Goal: Information Seeking & Learning: Find contact information

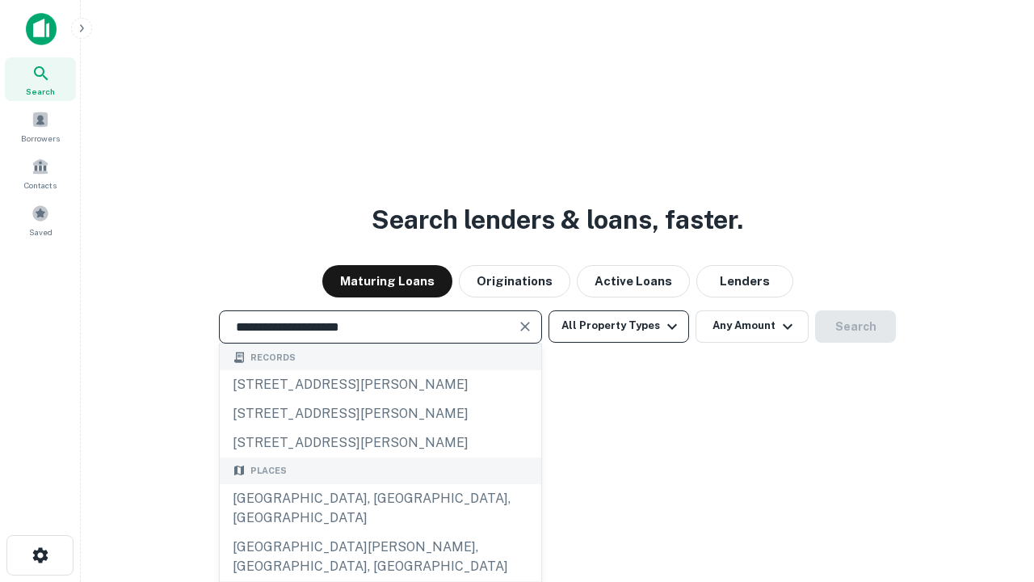
click at [380, 532] on div "[GEOGRAPHIC_DATA], [GEOGRAPHIC_DATA], [GEOGRAPHIC_DATA]" at bounding box center [381, 508] width 322 height 48
click at [619, 326] on button "All Property Types" at bounding box center [619, 326] width 141 height 32
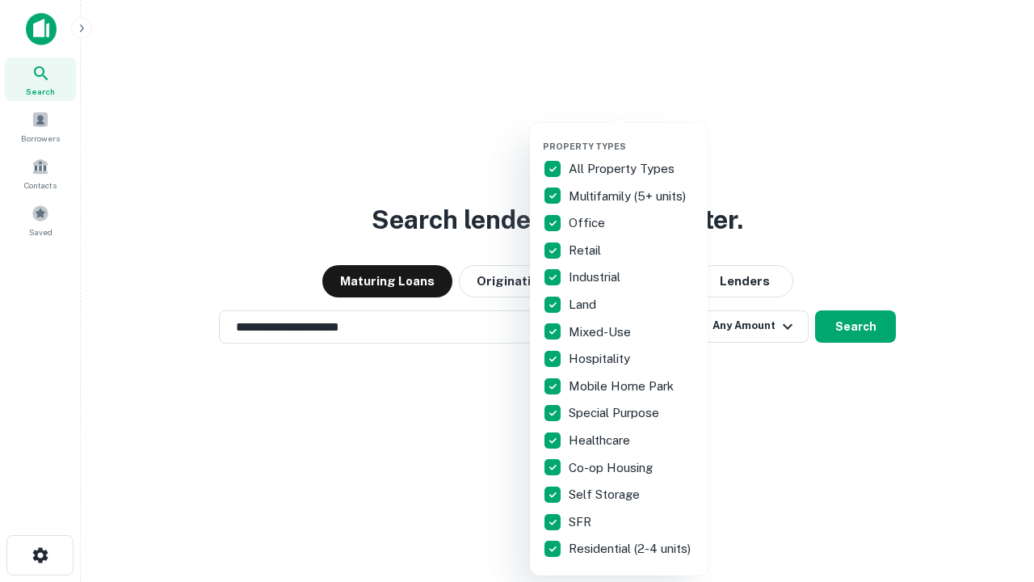
type input "**********"
click at [632, 136] on button "button" at bounding box center [632, 136] width 178 height 1
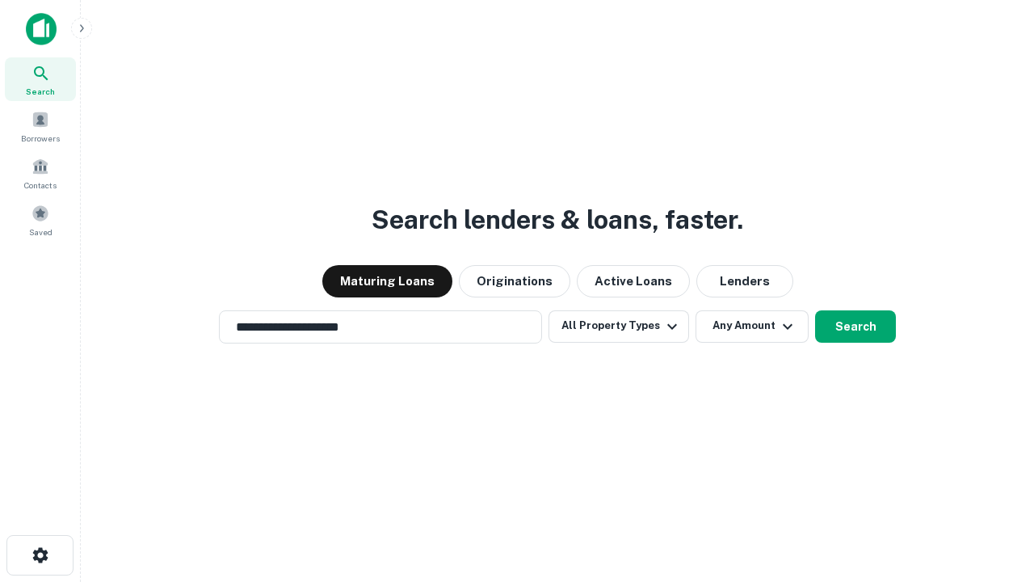
scroll to position [25, 0]
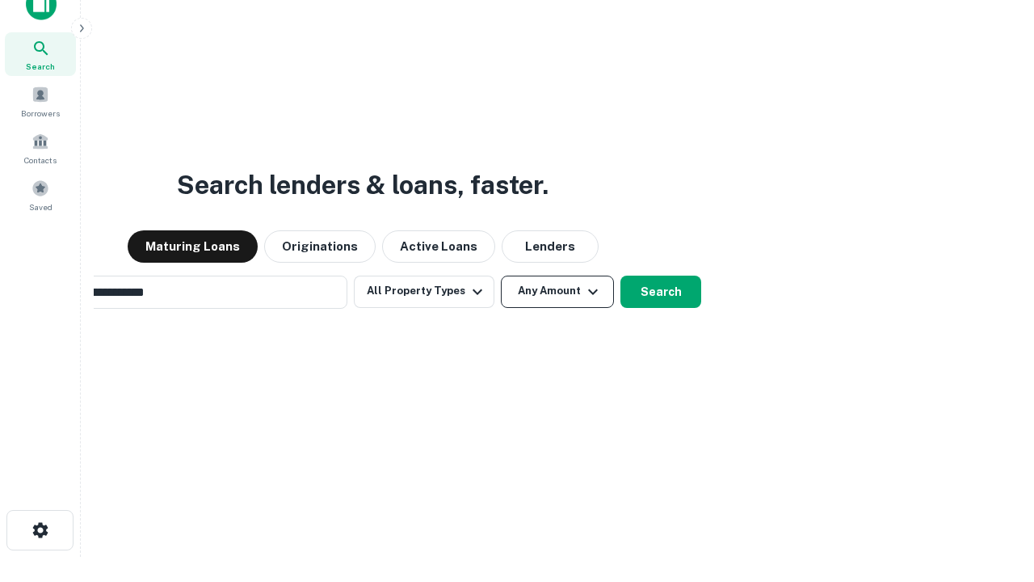
click at [501, 275] on button "Any Amount" at bounding box center [557, 291] width 113 height 32
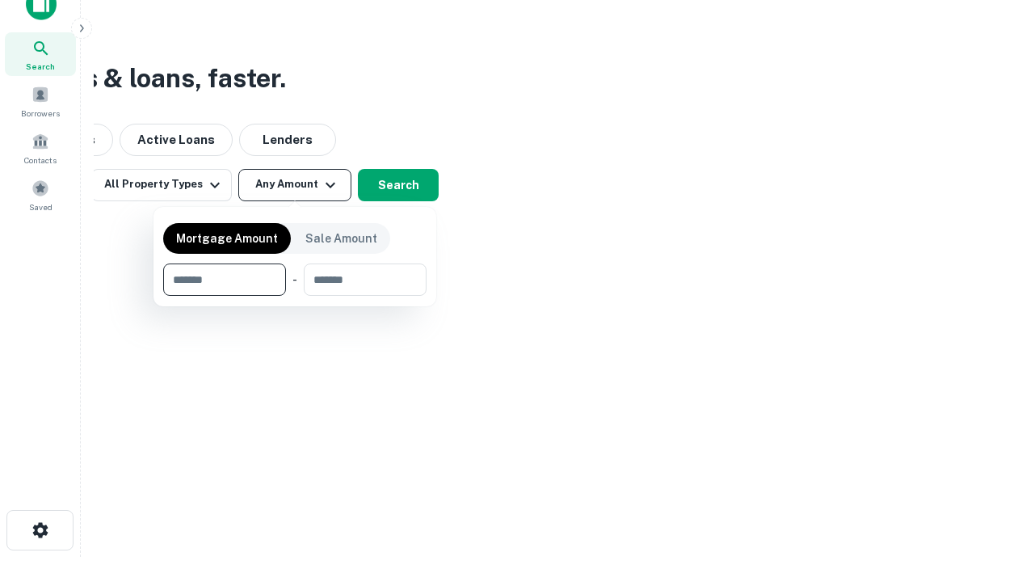
scroll to position [26, 0]
type input "*******"
click at [295, 296] on button "button" at bounding box center [294, 296] width 263 height 1
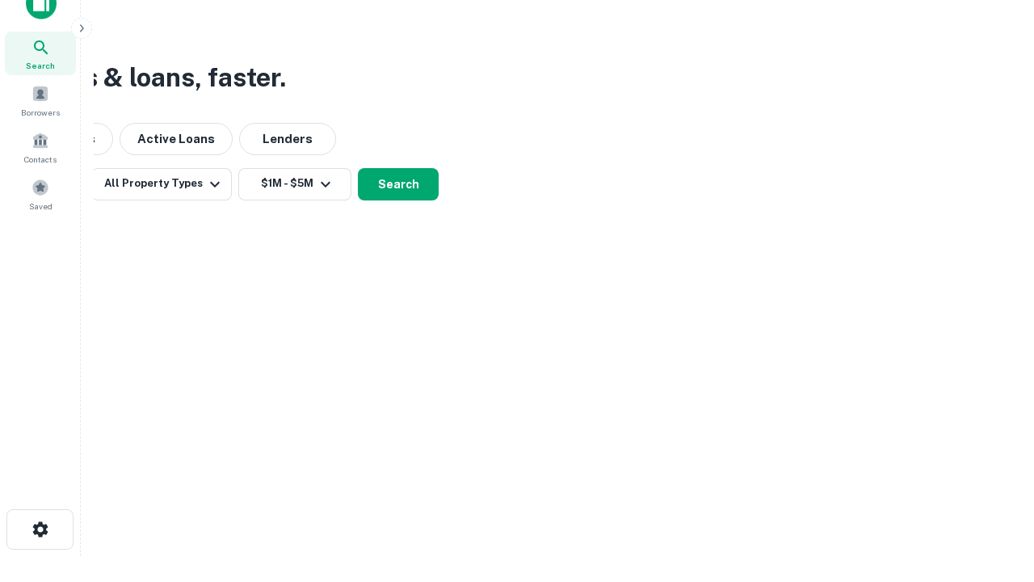
scroll to position [25, 0]
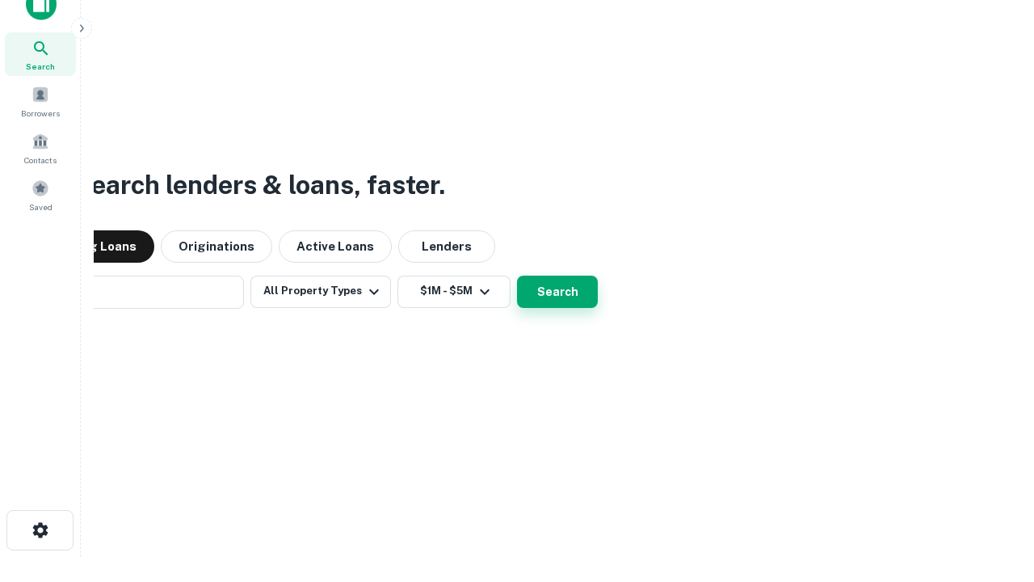
click at [517, 275] on button "Search" at bounding box center [557, 291] width 81 height 32
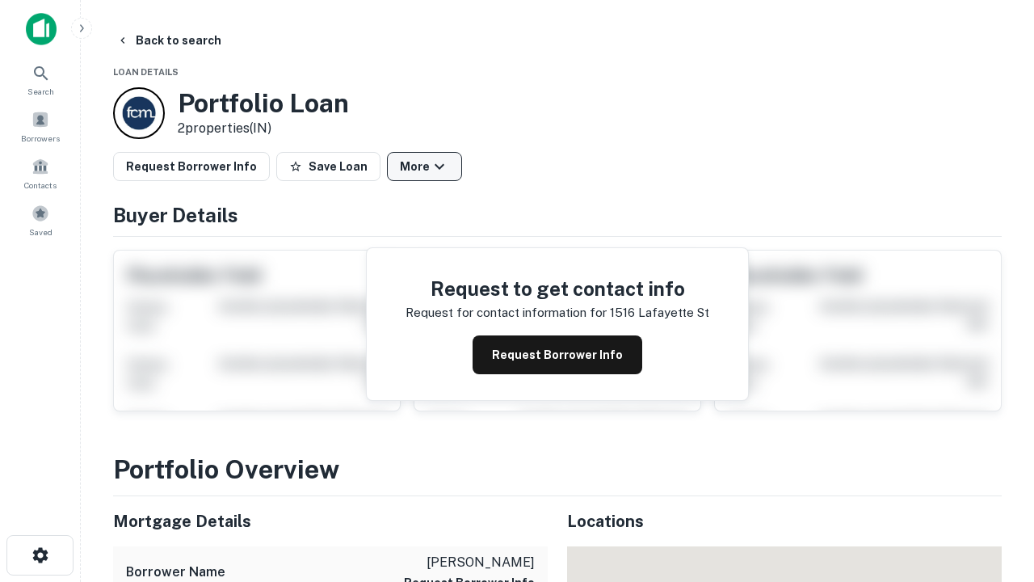
click at [424, 166] on button "More" at bounding box center [424, 166] width 75 height 29
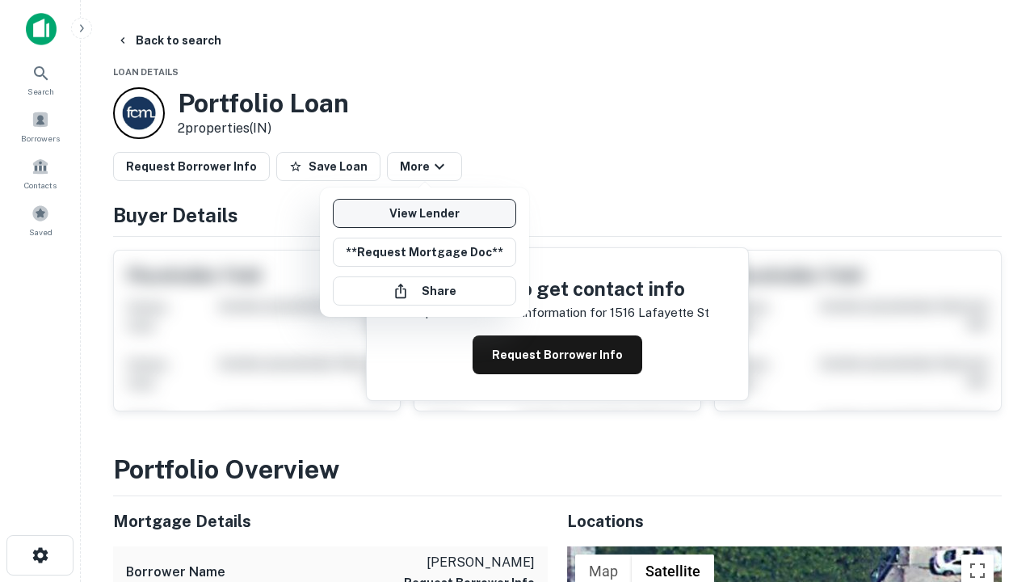
click at [424, 213] on link "View Lender" at bounding box center [424, 213] width 183 height 29
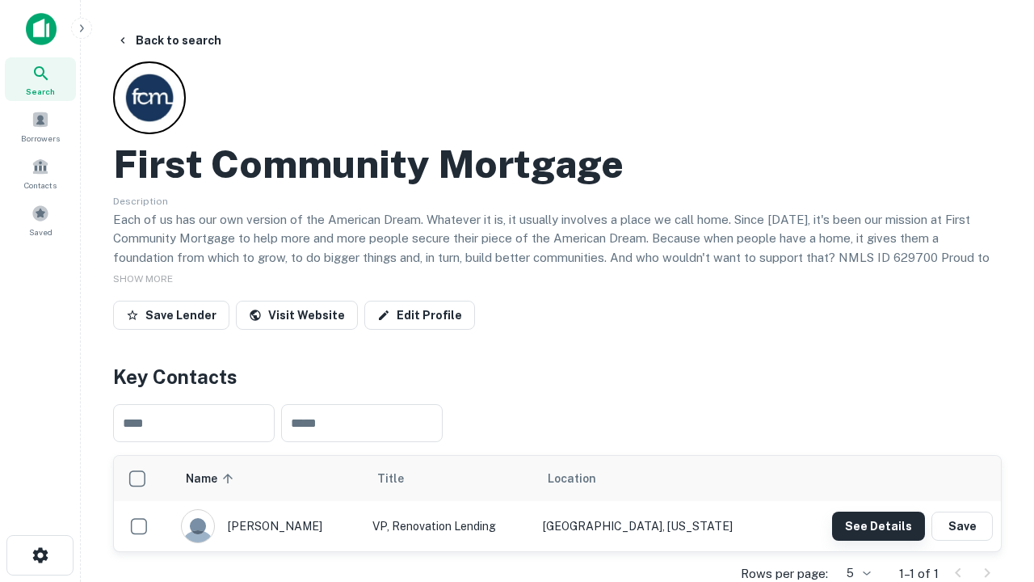
click at [878, 525] on button "See Details" at bounding box center [878, 525] width 93 height 29
click at [40, 555] on icon "button" at bounding box center [40, 554] width 19 height 19
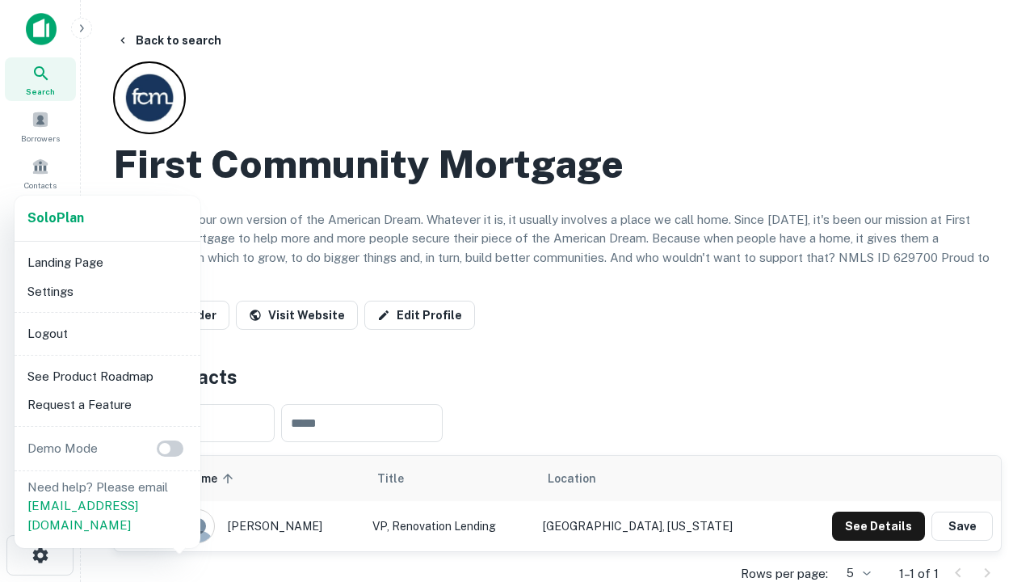
click at [107, 333] on li "Logout" at bounding box center [107, 333] width 173 height 29
